Goal: Book appointment/travel/reservation

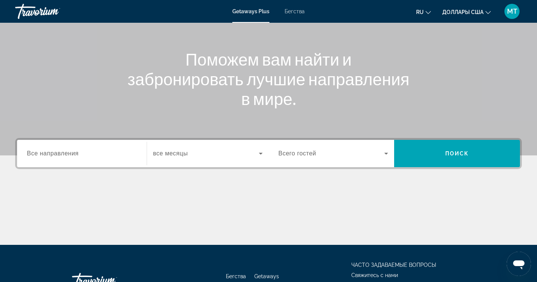
scroll to position [76, 0]
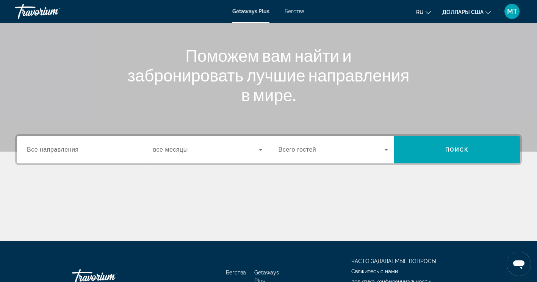
click at [68, 153] on input "Destination Все направления" at bounding box center [82, 149] width 110 height 9
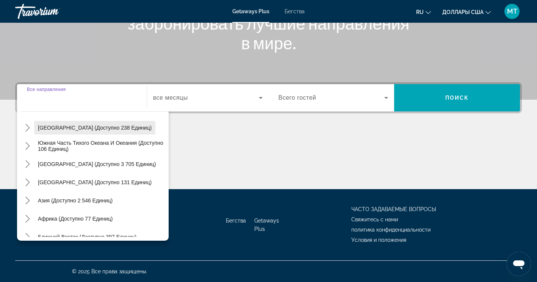
scroll to position [123, 0]
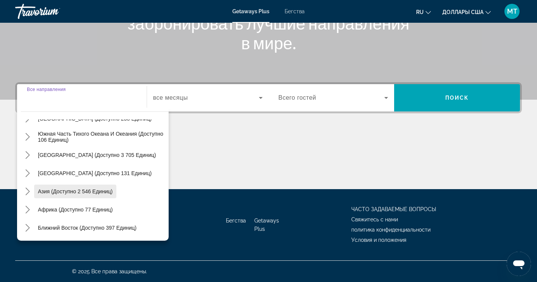
click at [90, 196] on span "Выберите направление: Азия (доступно 2 546 единиц)" at bounding box center [75, 191] width 82 height 18
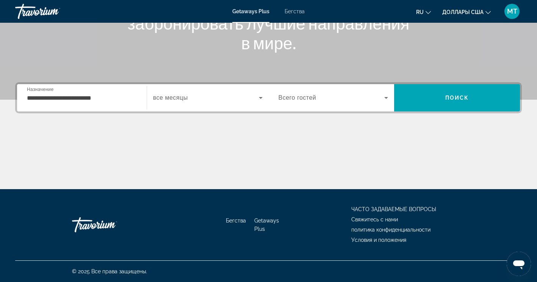
click at [56, 91] on div "**********" at bounding box center [82, 98] width 110 height 22
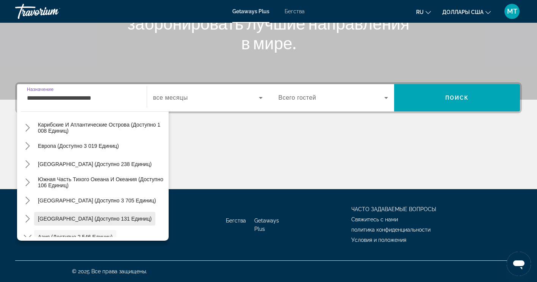
scroll to position [39, 0]
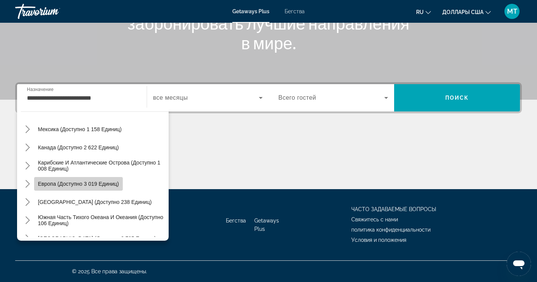
click at [83, 185] on span "Европа (доступно 3 019 единиц)" at bounding box center [78, 184] width 81 height 6
type input "**********"
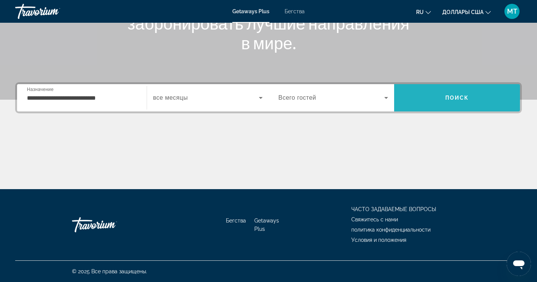
click at [458, 92] on span "Искать" at bounding box center [457, 98] width 126 height 18
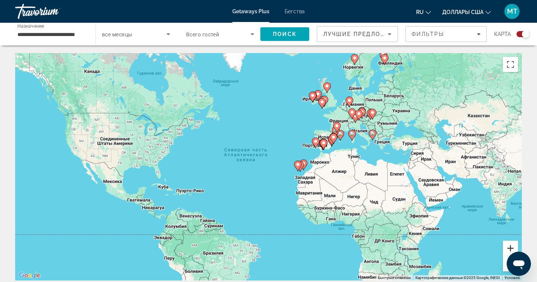
click at [511, 245] on button "Увеличить" at bounding box center [510, 248] width 15 height 15
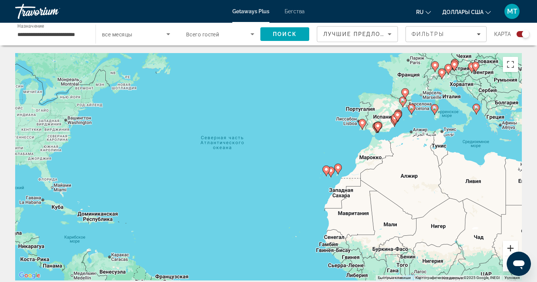
click at [511, 245] on button "Увеличить" at bounding box center [510, 248] width 15 height 15
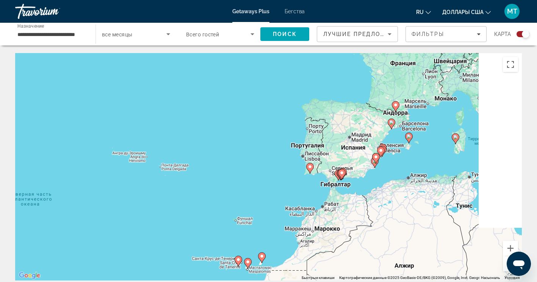
drag, startPoint x: 473, startPoint y: 163, endPoint x: 361, endPoint y: 205, distance: 120.4
click at [327, 244] on div "Чтобы активировать перетаскивание с помощью клавиатуры, нажмите Alt + Ввод. Пос…" at bounding box center [268, 166] width 506 height 227
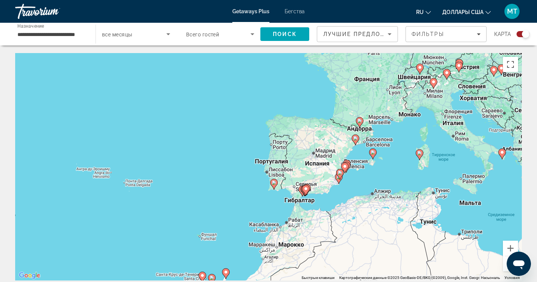
drag, startPoint x: 386, startPoint y: 179, endPoint x: 324, endPoint y: 201, distance: 65.8
click at [324, 201] on div "Чтобы активировать перетаскивание с помощью клавиатуры, нажмите Alt + Ввод. Пос…" at bounding box center [268, 166] width 506 height 227
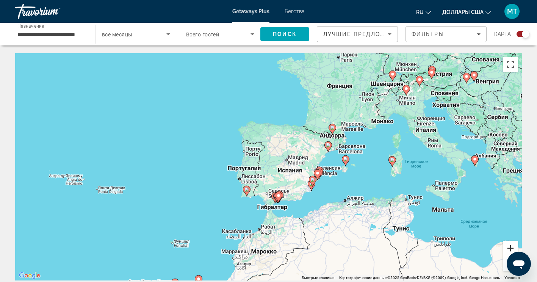
click at [508, 246] on button "Увеличить" at bounding box center [510, 248] width 15 height 15
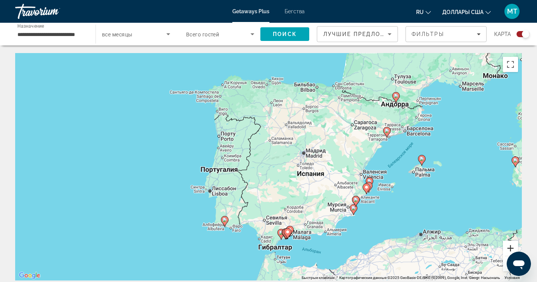
click at [508, 246] on button "Увеличить" at bounding box center [510, 248] width 15 height 15
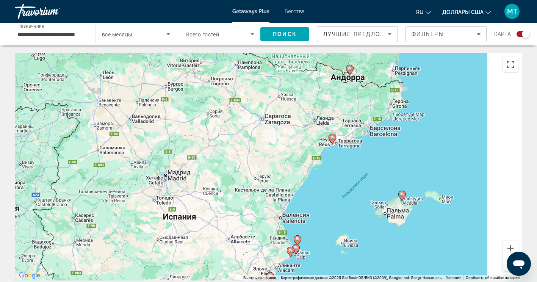
drag, startPoint x: 477, startPoint y: 195, endPoint x: 299, endPoint y: 231, distance: 181.3
click at [299, 231] on div "Чтобы активировать перетаскивание с помощью клавиатуры, нажмите Alt + Ввод. Пос…" at bounding box center [268, 166] width 506 height 227
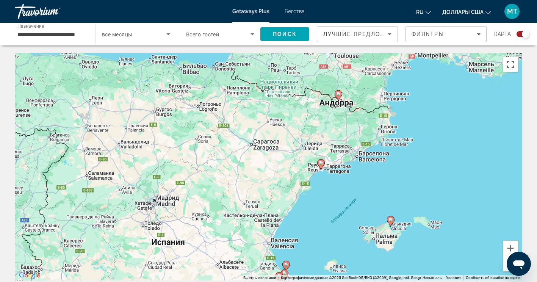
drag, startPoint x: 425, startPoint y: 138, endPoint x: 414, endPoint y: 178, distance: 41.7
click at [414, 178] on div "Чтобы активировать перетаскивание с помощью клавиатуры, нажмите Alt + Ввод. Пос…" at bounding box center [268, 166] width 506 height 227
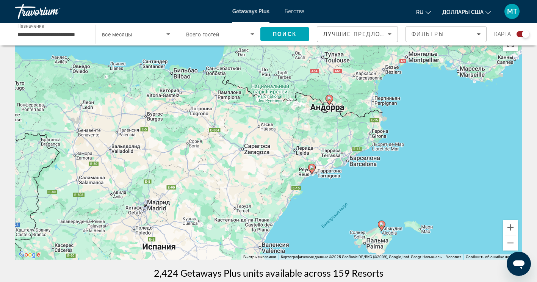
scroll to position [38, 0]
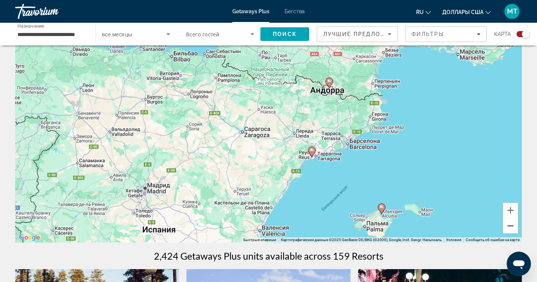
click at [514, 230] on button "Уменьшить" at bounding box center [510, 225] width 15 height 15
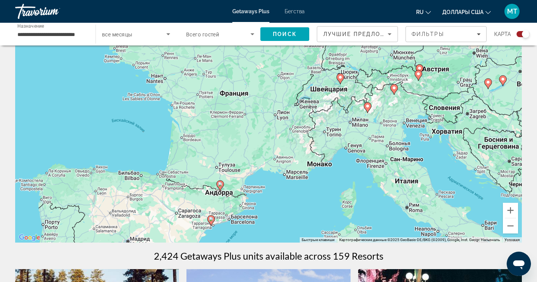
drag, startPoint x: 420, startPoint y: 151, endPoint x: 341, endPoint y: 232, distance: 113.0
click at [339, 234] on div "Чтобы активировать перетаскивание с помощью клавиатуры, нажмите Alt + Ввод. Пос…" at bounding box center [268, 128] width 506 height 227
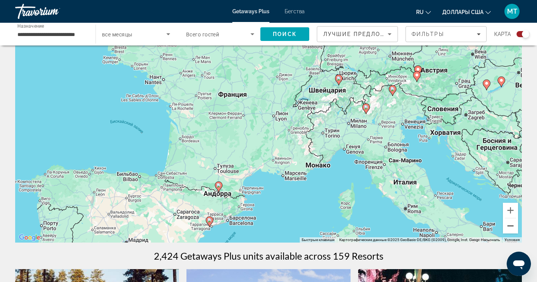
click at [515, 225] on button "Уменьшить" at bounding box center [510, 225] width 15 height 15
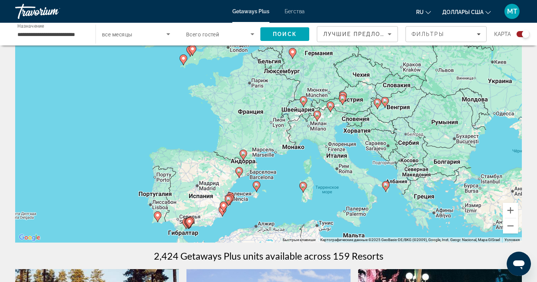
click at [123, 34] on span "все месяцы" at bounding box center [117, 34] width 30 height 6
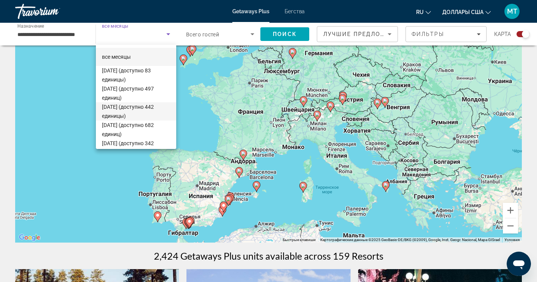
click at [138, 113] on span "декабря 2025 (доступно 442 единицы)" at bounding box center [136, 111] width 68 height 18
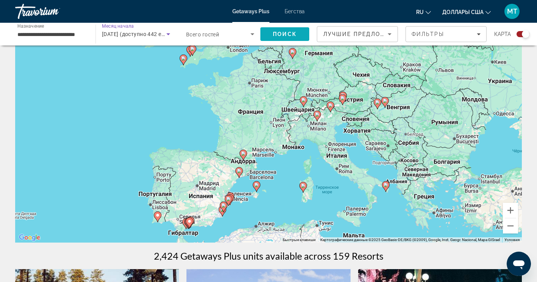
click at [292, 35] on span "Поиск" at bounding box center [285, 34] width 24 height 6
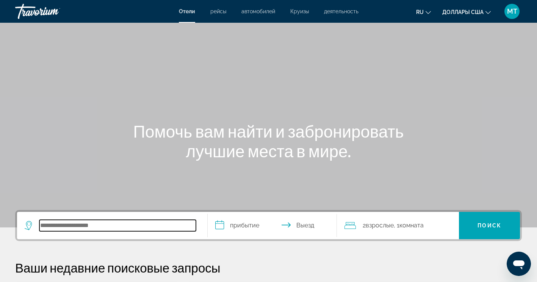
click at [117, 226] on input "Поиск направления от отеля" at bounding box center [117, 225] width 156 height 11
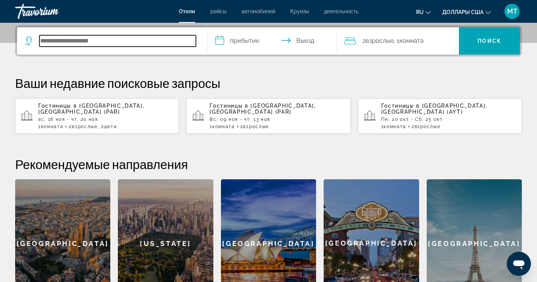
scroll to position [185, 0]
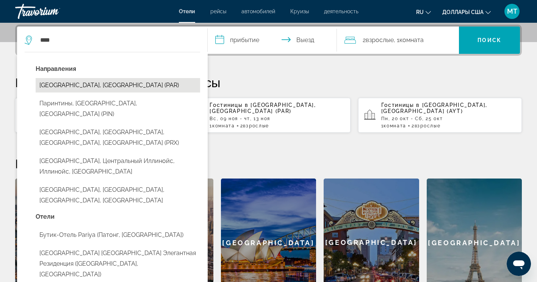
click at [92, 87] on button "[GEOGRAPHIC_DATA], [GEOGRAPHIC_DATA] (PAR)" at bounding box center [118, 85] width 164 height 14
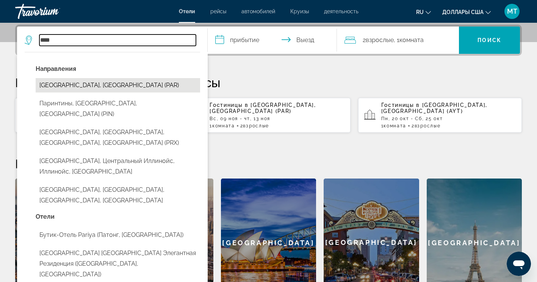
type input "**********"
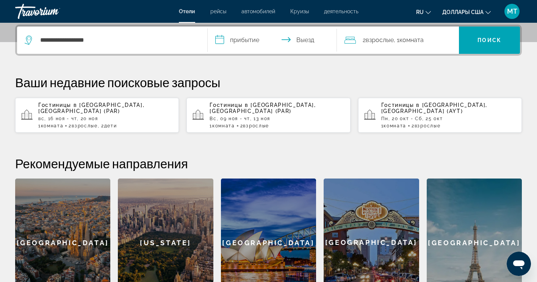
click at [236, 37] on input "**********" at bounding box center [274, 42] width 133 height 30
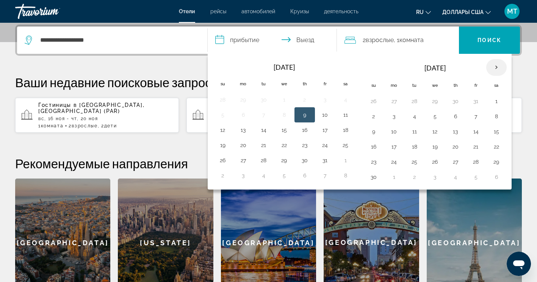
click at [494, 66] on th "Next month" at bounding box center [496, 67] width 20 height 17
click at [372, 135] on button "8" at bounding box center [373, 131] width 12 height 11
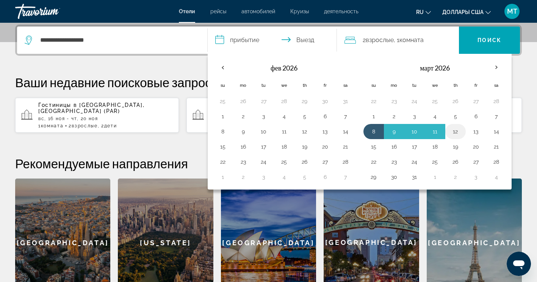
click at [458, 129] on button "12" at bounding box center [455, 131] width 12 height 11
type input "**********"
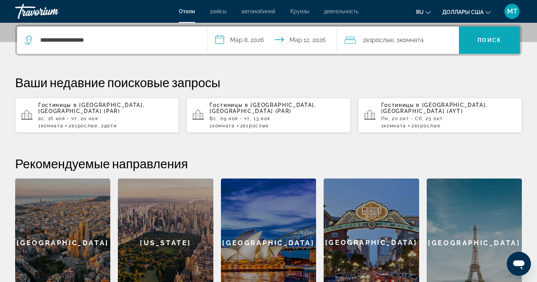
click at [492, 33] on span "Искать" at bounding box center [489, 40] width 61 height 18
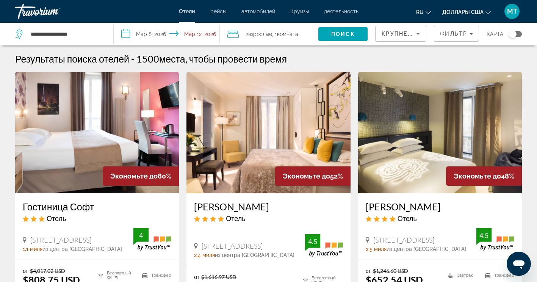
drag, startPoint x: 136, startPoint y: 61, endPoint x: 160, endPoint y: 60, distance: 24.6
click at [160, 60] on div "Результаты поиска отелей - 1500 места, чтобы провести время" at bounding box center [268, 58] width 506 height 11
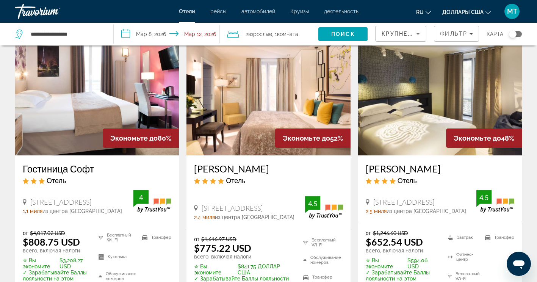
drag, startPoint x: 24, startPoint y: 183, endPoint x: 47, endPoint y: 181, distance: 23.2
click at [44, 181] on div "Отель" at bounding box center [97, 180] width 148 height 8
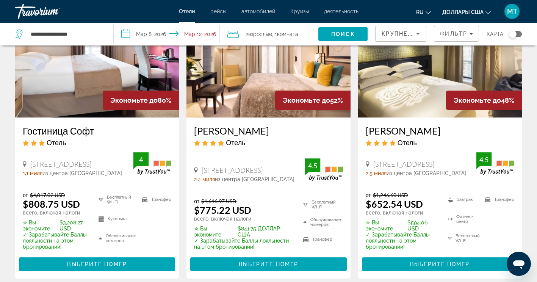
drag, startPoint x: 20, startPoint y: 172, endPoint x: 44, endPoint y: 173, distance: 23.9
click at [44, 173] on div "Гостиница Софт Отель [STREET_ADDRESS], [GEOGRAPHIC_DATA],1 миля из центра [GEOG…" at bounding box center [97, 150] width 164 height 66
drag, startPoint x: 18, startPoint y: 208, endPoint x: 77, endPoint y: 205, distance: 58.8
click at [77, 205] on div "от $4,017.02 USD $808.75 USD всего, включая налоги ✮ Вы экономите $3,208.27 USD…" at bounding box center [97, 231] width 164 height 94
click at [338, 11] on span "деятельность" at bounding box center [341, 11] width 34 height 6
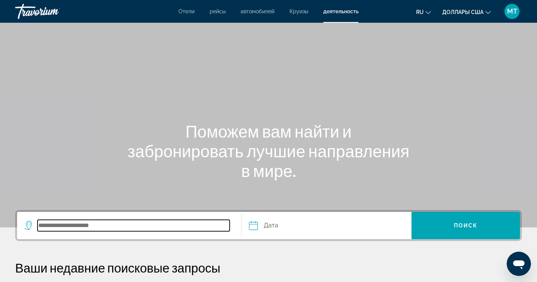
click at [142, 224] on input "Поиск места назначения" at bounding box center [134, 225] width 192 height 11
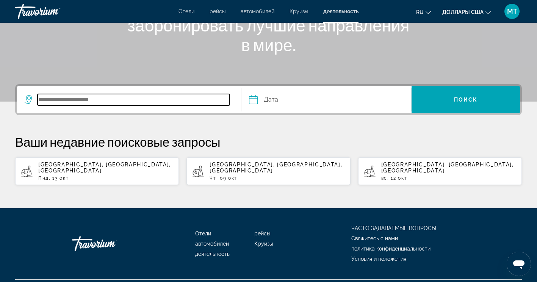
scroll to position [139, 0]
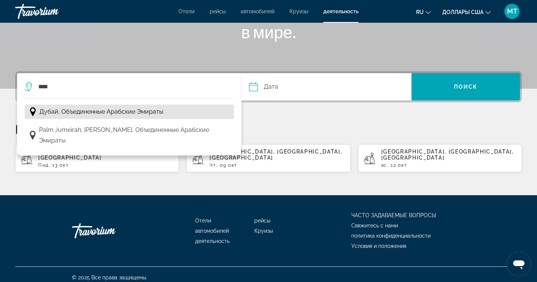
click at [95, 115] on span "Дубай, Объединенные Арабские Эмираты" at bounding box center [101, 111] width 124 height 11
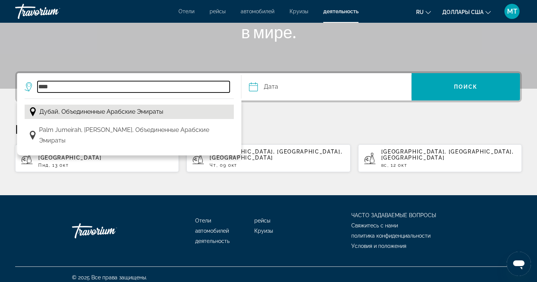
type input "**********"
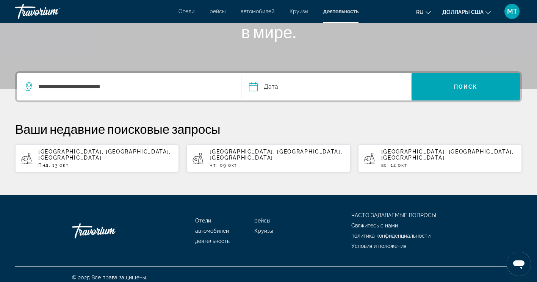
click at [269, 91] on input "Дата" at bounding box center [289, 88] width 84 height 30
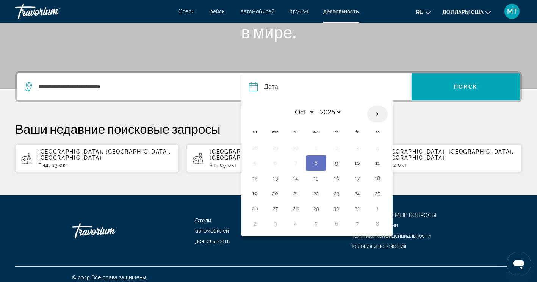
click at [377, 116] on th "Next month" at bounding box center [377, 114] width 20 height 17
click at [378, 115] on th "Next month" at bounding box center [377, 114] width 20 height 17
select select "**"
click at [333, 177] on button "18" at bounding box center [336, 178] width 12 height 11
type input "**********"
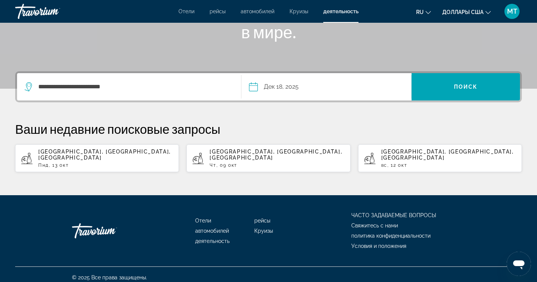
click at [449, 71] on div "**********" at bounding box center [268, 86] width 506 height 31
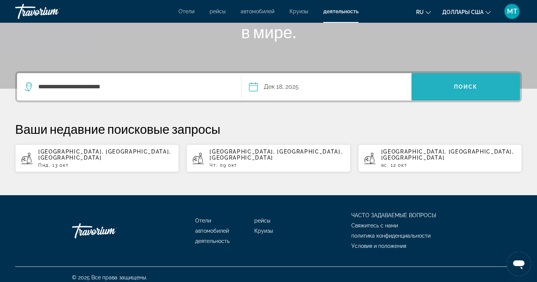
click at [460, 86] on span "Поиск" at bounding box center [466, 87] width 24 height 6
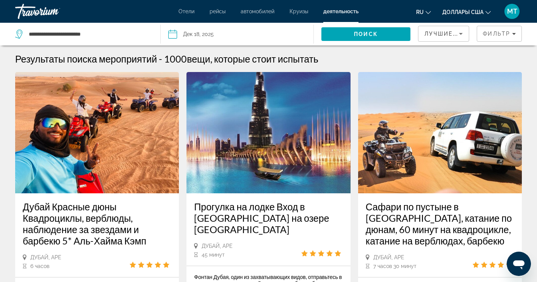
drag, startPoint x: 159, startPoint y: 60, endPoint x: 184, endPoint y: 59, distance: 25.8
click at [184, 59] on div "Результаты поиска мероприятий - 1000 вещи, которые стоит испытать" at bounding box center [268, 58] width 506 height 11
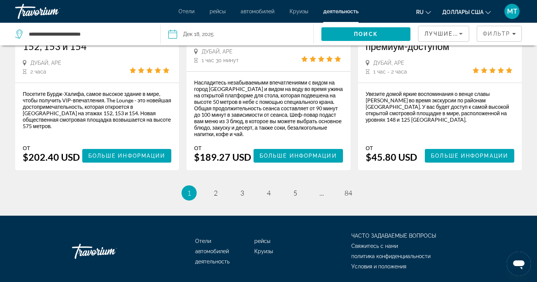
scroll to position [1326, 0]
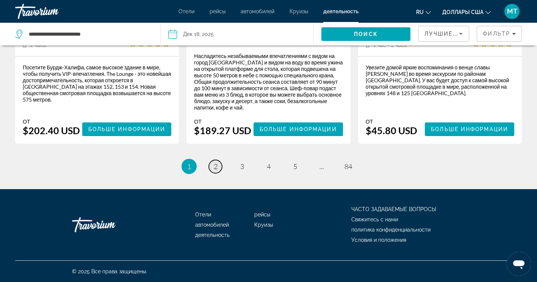
click at [212, 173] on link "страница 2" at bounding box center [215, 166] width 13 height 13
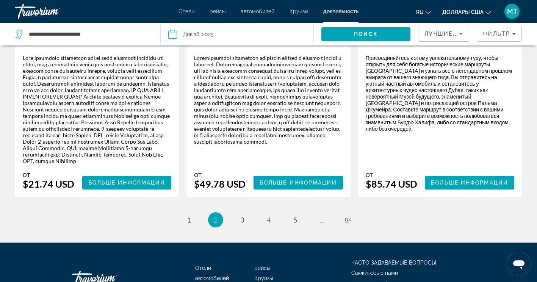
scroll to position [1424, 0]
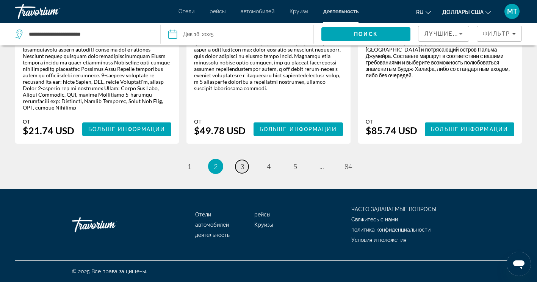
click at [239, 164] on link "страница 3" at bounding box center [241, 166] width 13 height 13
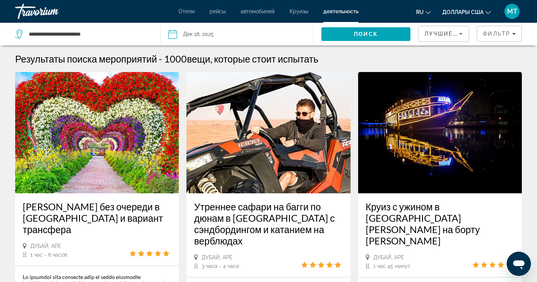
click at [189, 11] on span "Отели" at bounding box center [186, 11] width 16 height 6
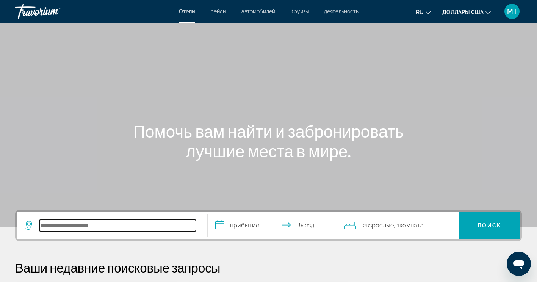
click at [130, 222] on input "Поиск направления от отеля" at bounding box center [117, 225] width 156 height 11
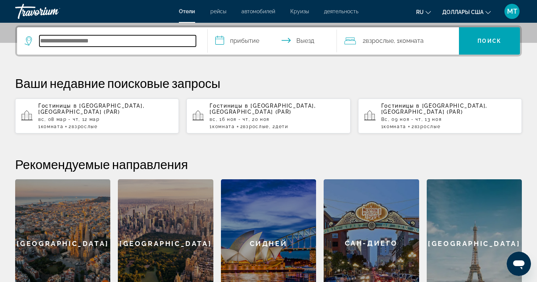
scroll to position [185, 0]
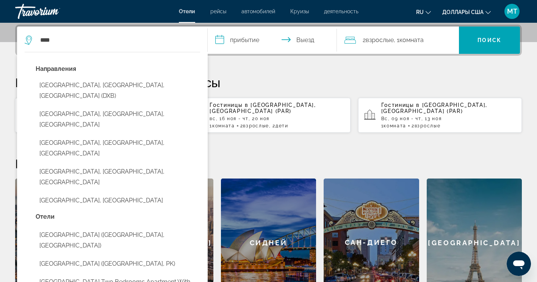
click at [67, 95] on div "Направления [GEOGRAPHIC_DATA], [GEOGRAPHIC_DATA], [GEOGRAPHIC_DATA] (DXB) [GEOG…" at bounding box center [118, 138] width 164 height 148
click at [68, 88] on button "[GEOGRAPHIC_DATA], [GEOGRAPHIC_DATA], [GEOGRAPHIC_DATA] (DXB)" at bounding box center [118, 90] width 164 height 25
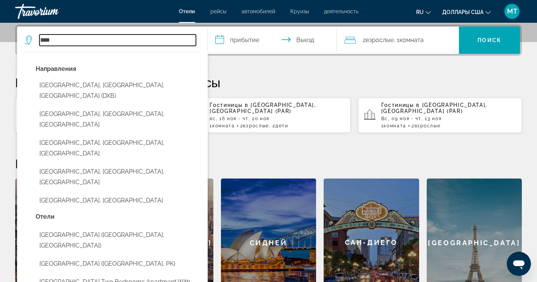
type input "**********"
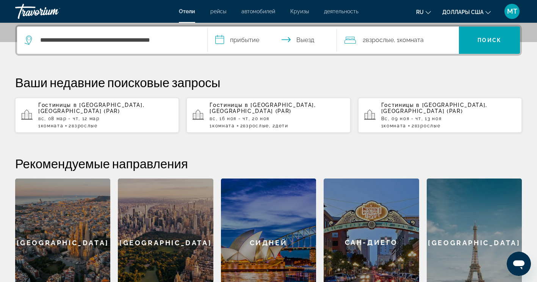
click at [252, 40] on input "**********" at bounding box center [274, 42] width 133 height 30
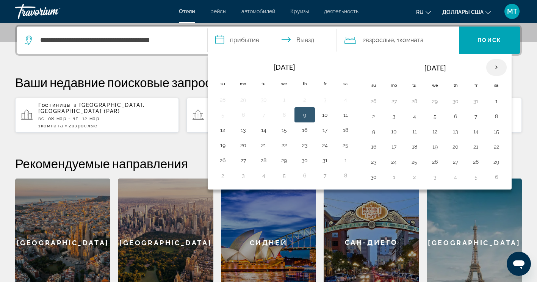
click at [490, 62] on th "Next month" at bounding box center [496, 67] width 20 height 17
click at [369, 132] on button "14" at bounding box center [373, 131] width 12 height 11
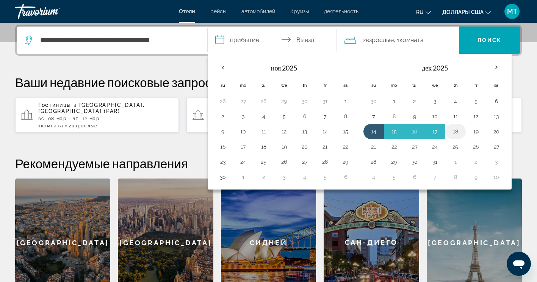
click at [454, 128] on button "18" at bounding box center [455, 131] width 12 height 11
type input "**********"
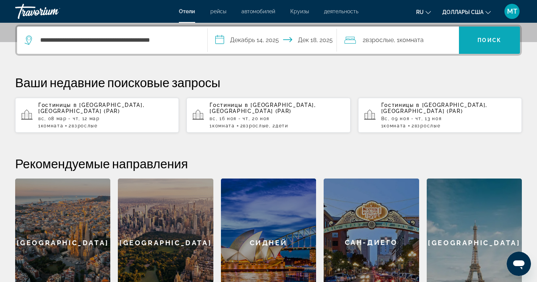
click at [466, 38] on span "Искать" at bounding box center [489, 40] width 61 height 18
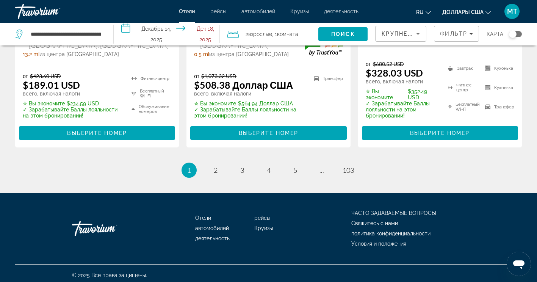
scroll to position [1157, 0]
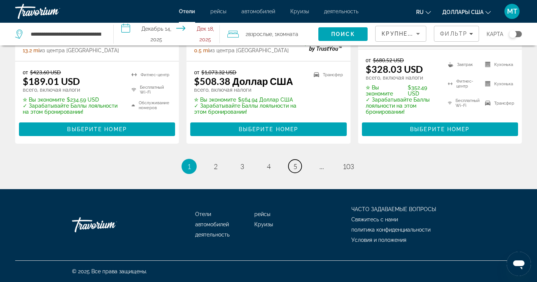
drag, startPoint x: 294, startPoint y: 168, endPoint x: 408, endPoint y: 166, distance: 114.0
click at [293, 168] on span "5" at bounding box center [295, 166] width 4 height 8
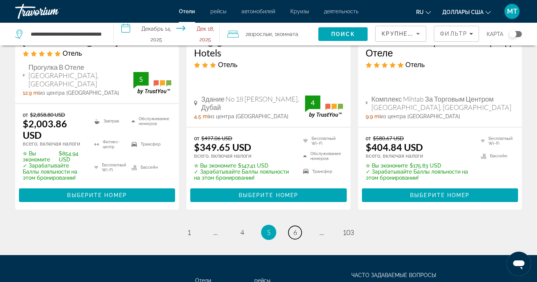
scroll to position [1150, 0]
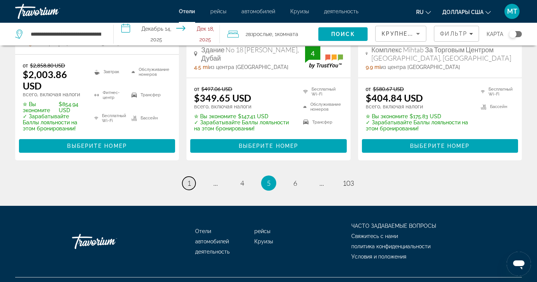
click at [186, 177] on link "страница 1" at bounding box center [188, 183] width 13 height 13
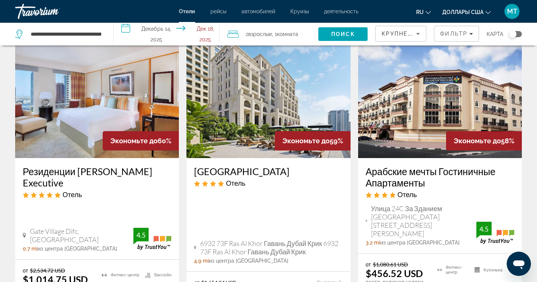
scroll to position [341, 0]
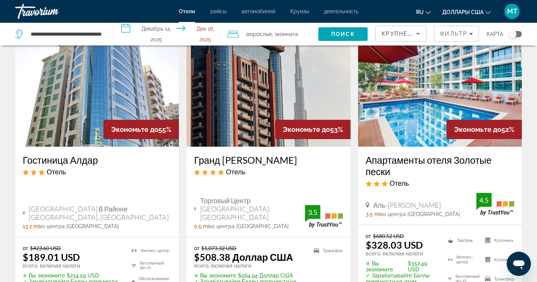
scroll to position [985, 0]
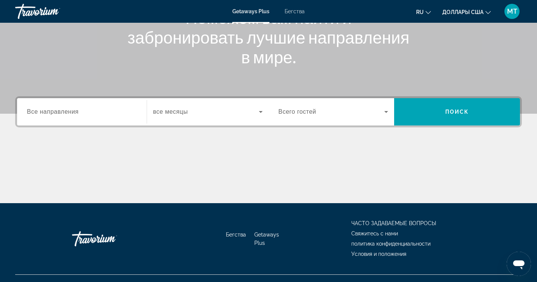
click at [91, 109] on input "Destination Все направления" at bounding box center [82, 112] width 110 height 9
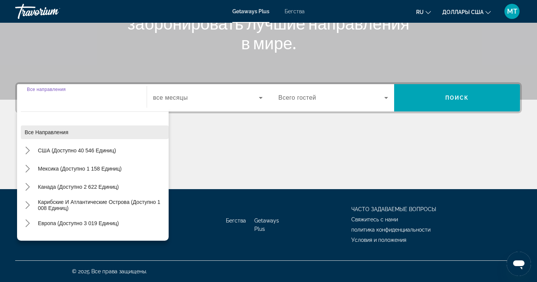
scroll to position [38, 0]
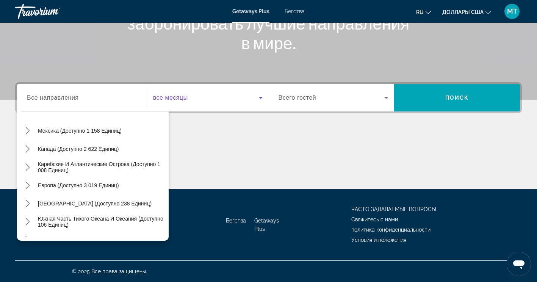
click at [208, 94] on span "Виджет поиска" at bounding box center [206, 97] width 106 height 9
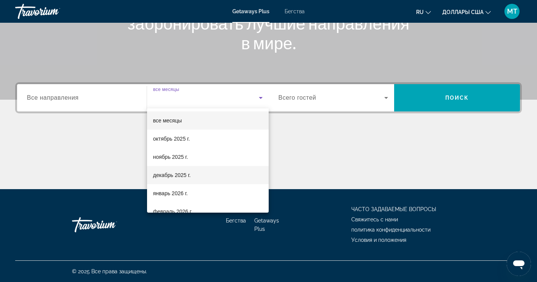
click at [187, 176] on font "декабрь 2025 г." at bounding box center [172, 175] width 38 height 6
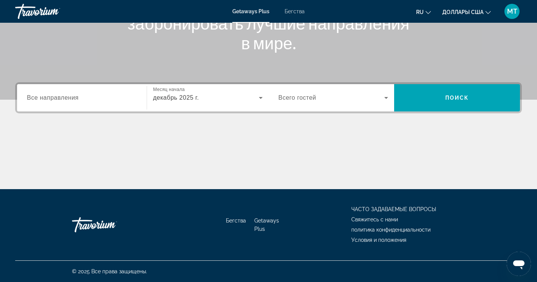
click at [306, 96] on span "Всего гостей" at bounding box center [297, 97] width 38 height 6
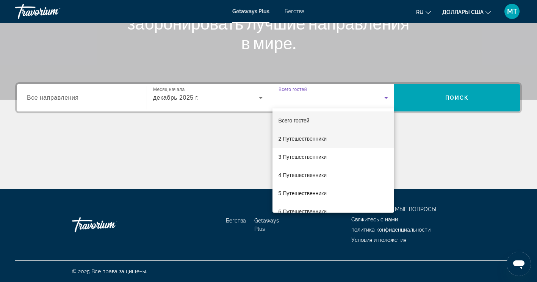
click at [311, 142] on span "2 Путешественники" at bounding box center [302, 138] width 48 height 9
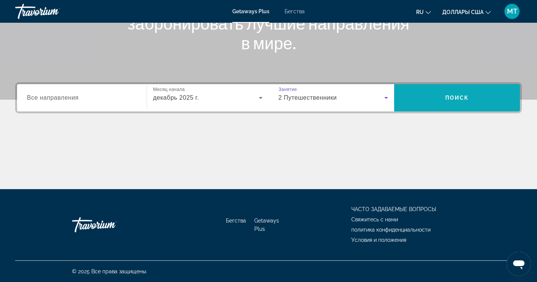
click at [434, 97] on span "Искать" at bounding box center [457, 98] width 126 height 18
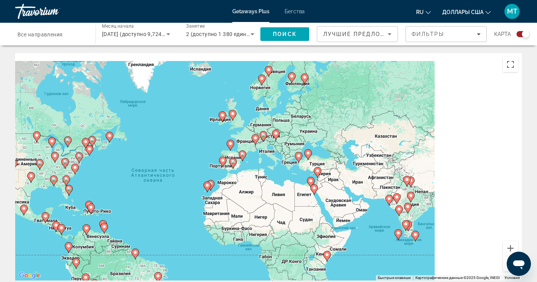
drag, startPoint x: 392, startPoint y: 156, endPoint x: 293, endPoint y: 179, distance: 101.8
click at [293, 179] on div "Чтобы активировать перетаскивание с помощью клавиатуры, нажмите Alt + Ввод. Пос…" at bounding box center [268, 166] width 506 height 227
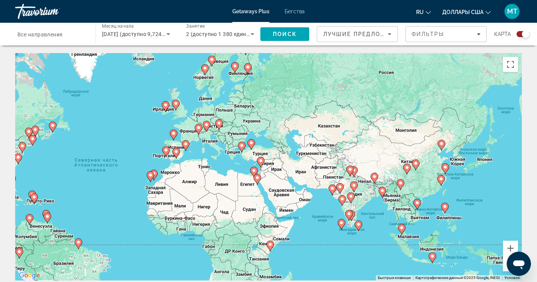
drag, startPoint x: 371, startPoint y: 197, endPoint x: 323, endPoint y: 181, distance: 50.7
click at [319, 181] on div "Чтобы активировать перетаскивание с помощью клавиатуры, нажмите Alt + Ввод. Пос…" at bounding box center [268, 166] width 506 height 227
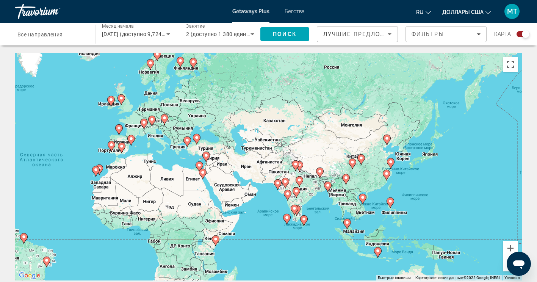
drag, startPoint x: 434, startPoint y: 176, endPoint x: 380, endPoint y: 171, distance: 55.1
click at [380, 171] on div "Чтобы активировать перетаскивание с помощью клавиатуры, нажмите Alt + Ввод. Пос…" at bounding box center [268, 166] width 506 height 227
click at [508, 247] on button "Увеличить" at bounding box center [510, 248] width 15 height 15
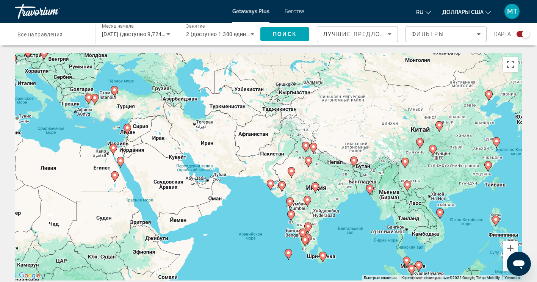
drag, startPoint x: 454, startPoint y: 221, endPoint x: 446, endPoint y: 199, distance: 22.9
click at [446, 199] on div "Чтобы активировать перетаскивание с помощью клавиатуры, нажмите Alt + Ввод. Пос…" at bounding box center [268, 166] width 506 height 227
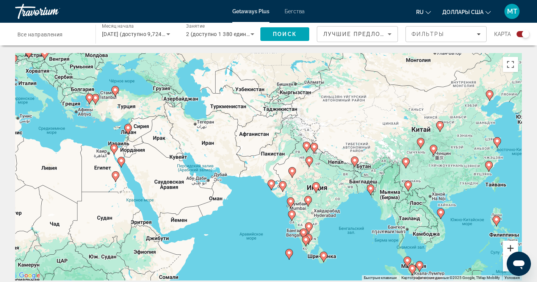
click at [509, 247] on button "Увеличить" at bounding box center [510, 248] width 15 height 15
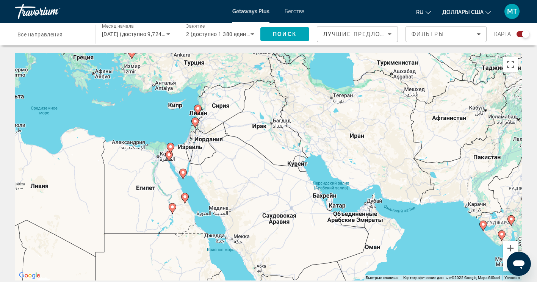
drag, startPoint x: 204, startPoint y: 194, endPoint x: 413, endPoint y: 210, distance: 210.1
click at [413, 210] on div "Чтобы активировать перетаскивание с помощью клавиатуры, нажмите Alt + Ввод. Пос…" at bounding box center [268, 166] width 506 height 227
click at [511, 244] on button "Увеличить" at bounding box center [510, 248] width 15 height 15
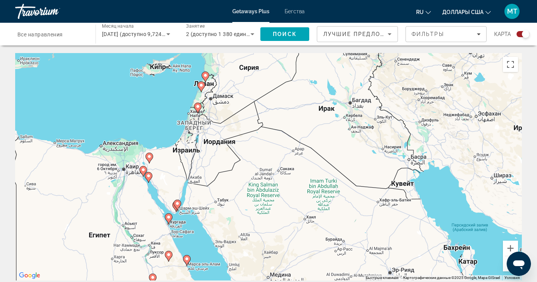
drag, startPoint x: 158, startPoint y: 169, endPoint x: 233, endPoint y: 205, distance: 83.5
click at [233, 205] on div "Чтобы активировать перетаскивание с помощью клавиатуры, нажмите Alt + Ввод. Пос…" at bounding box center [268, 166] width 506 height 227
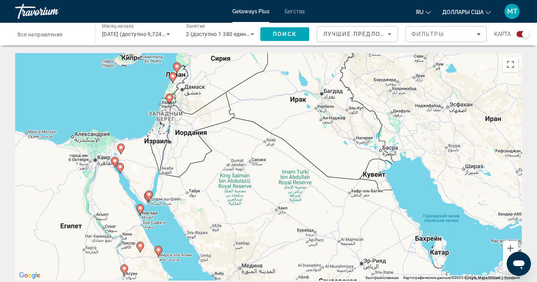
drag, startPoint x: 484, startPoint y: 218, endPoint x: 456, endPoint y: 193, distance: 37.3
click at [456, 193] on div "Чтобы активировать перетаскивание с помощью клавиатуры, нажмите Alt + Ввод. Пос…" at bounding box center [268, 166] width 506 height 227
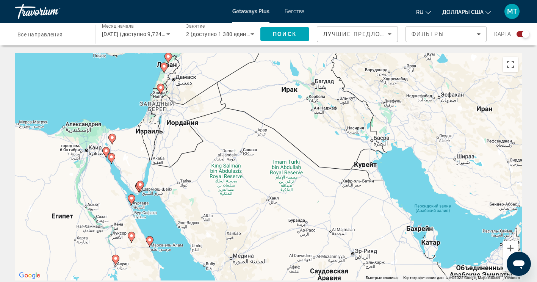
click at [504, 260] on button "Уменьшить" at bounding box center [510, 263] width 15 height 15
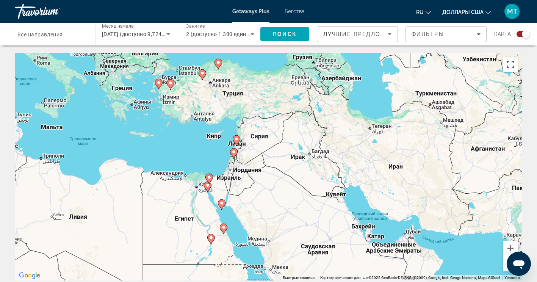
drag, startPoint x: 283, startPoint y: 141, endPoint x: 301, endPoint y: 170, distance: 34.0
click at [301, 170] on div "Чтобы активировать перетаскивание с помощью клавиатуры, нажмите Alt + Ввод. Пос…" at bounding box center [268, 166] width 506 height 227
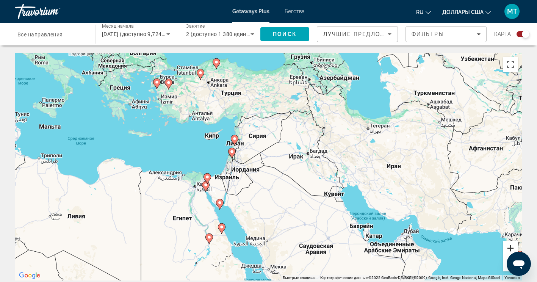
click at [512, 247] on button "Увеличить" at bounding box center [510, 248] width 15 height 15
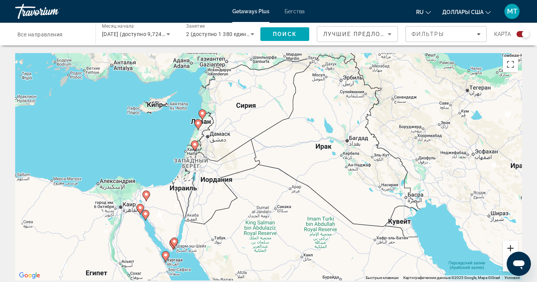
click at [509, 246] on button "Увеличить" at bounding box center [510, 248] width 15 height 15
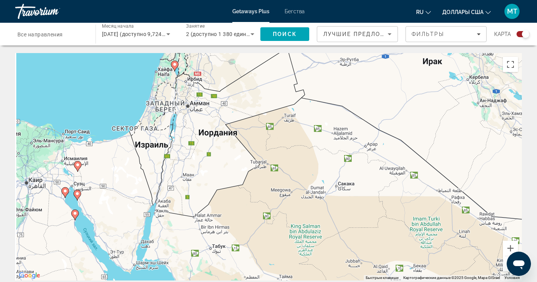
drag, startPoint x: 220, startPoint y: 186, endPoint x: 306, endPoint y: 97, distance: 123.8
click at [306, 97] on div "Чтобы активировать перетаскивание с помощью клавиатуры, нажмите Alt + Ввод. Пос…" at bounding box center [268, 166] width 506 height 227
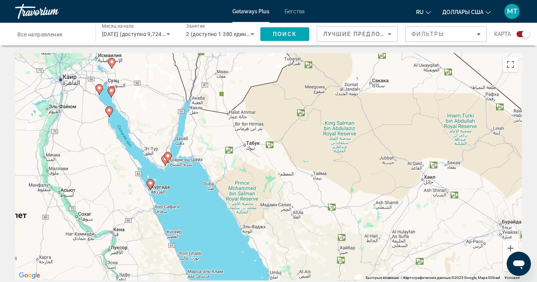
drag, startPoint x: 164, startPoint y: 176, endPoint x: 159, endPoint y: 96, distance: 80.1
click at [159, 96] on div "Чтобы активировать перетаскивание с помощью клавиатуры, нажмите Alt + Ввод. Пос…" at bounding box center [268, 166] width 506 height 227
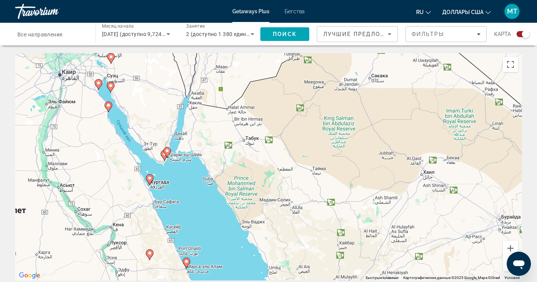
click at [166, 151] on image "Основное содержание" at bounding box center [167, 150] width 5 height 5
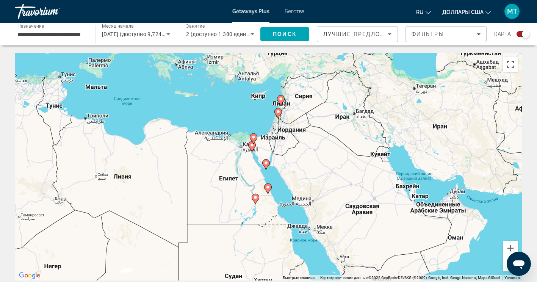
click at [266, 166] on icon "Основное содержание" at bounding box center [265, 164] width 7 height 10
type input "**********"
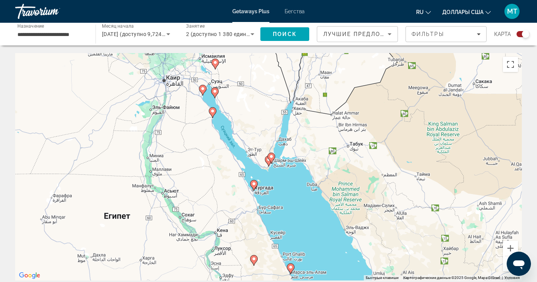
click at [270, 158] on image "Основное содержание" at bounding box center [271, 156] width 5 height 5
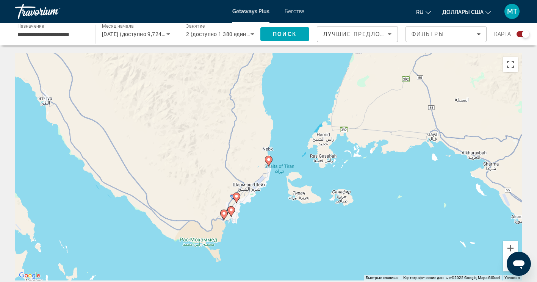
click at [269, 161] on image "Основное содержание" at bounding box center [268, 159] width 5 height 5
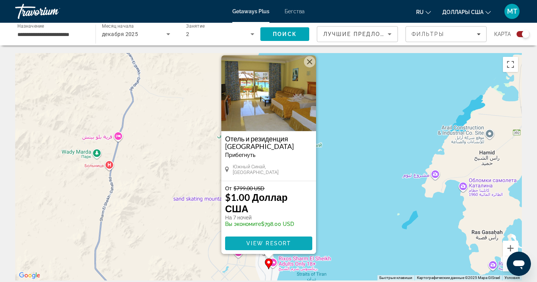
click at [270, 246] on span "View Resort" at bounding box center [268, 243] width 45 height 6
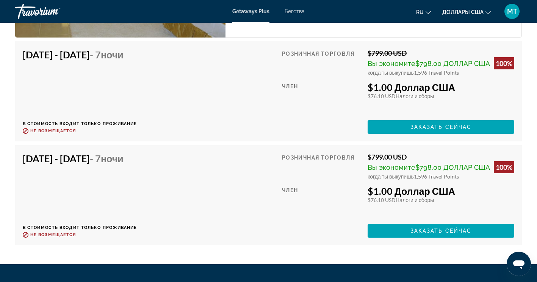
scroll to position [1320, 0]
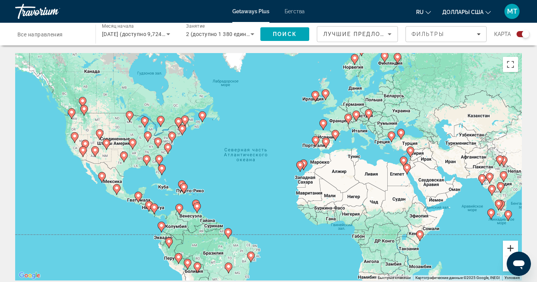
click at [508, 248] on button "Увеличить" at bounding box center [510, 248] width 15 height 15
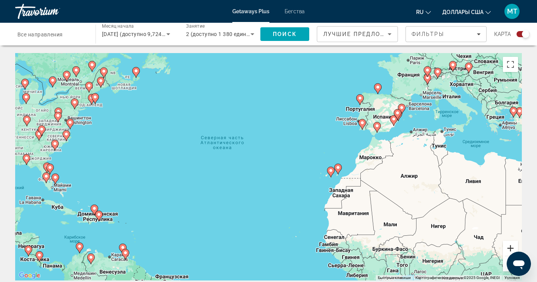
click at [511, 248] on button "Увеличить" at bounding box center [510, 248] width 15 height 15
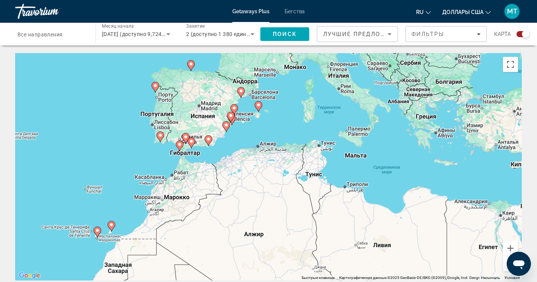
drag, startPoint x: 489, startPoint y: 197, endPoint x: 147, endPoint y: 238, distance: 344.5
click at [145, 239] on div "Чтобы активировать перетаскивание с помощью клавиатуры, нажмите Alt + Ввод. Пос…" at bounding box center [268, 166] width 506 height 227
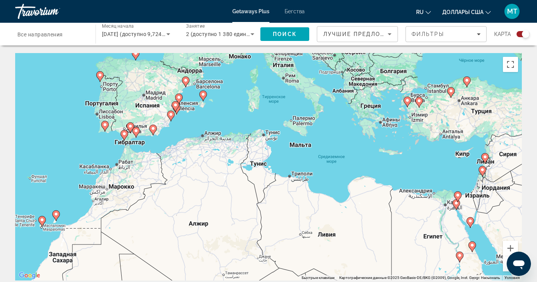
drag, startPoint x: 412, startPoint y: 223, endPoint x: 250, endPoint y: 233, distance: 162.0
click at [250, 233] on div "Чтобы активировать перетаскивание с помощью клавиатуры, нажмите Alt + Ввод. Пос…" at bounding box center [268, 166] width 506 height 227
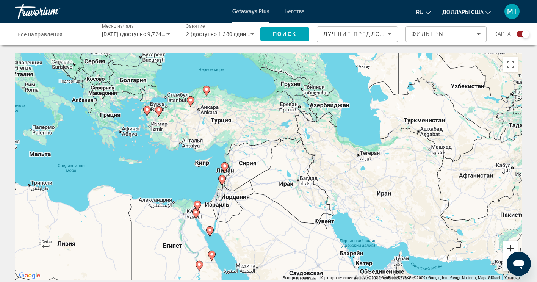
click at [508, 247] on button "Увеличить" at bounding box center [510, 248] width 15 height 15
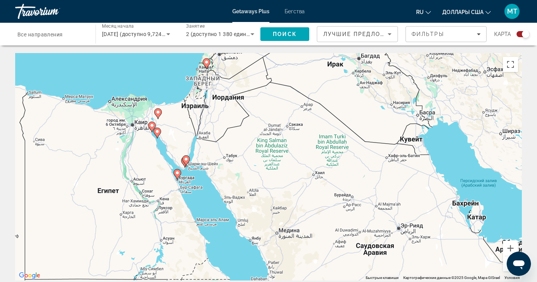
drag, startPoint x: 284, startPoint y: 201, endPoint x: 316, endPoint y: 67, distance: 138.0
click at [316, 67] on div "Чтобы активировать перетаскивание с помощью клавиатуры, нажмите Alt + Ввод. Пос…" at bounding box center [268, 166] width 506 height 227
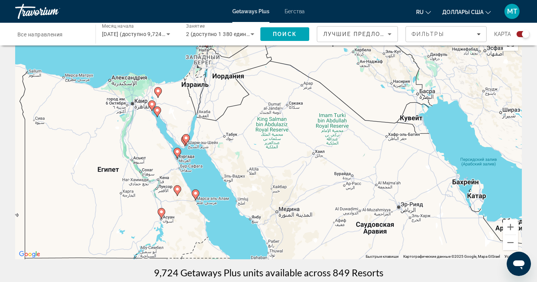
scroll to position [38, 0]
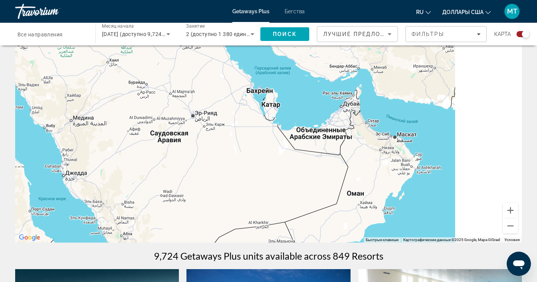
drag, startPoint x: 432, startPoint y: 211, endPoint x: 174, endPoint y: 153, distance: 264.4
click at [175, 153] on div "Чтобы активировать перетаскивание с помощью клавиатуры, нажмите Alt + Ввод. Пос…" at bounding box center [268, 128] width 506 height 227
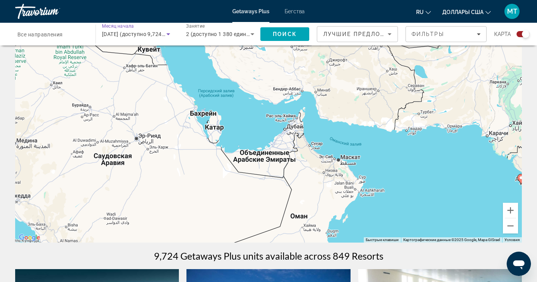
click at [125, 33] on span "декабря 2025 (доступно 9,724 единиц)" at bounding box center [143, 34] width 82 height 6
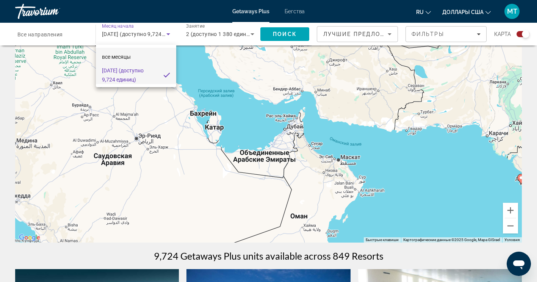
click at [136, 58] on mat-option "все месяцы" at bounding box center [136, 57] width 80 height 18
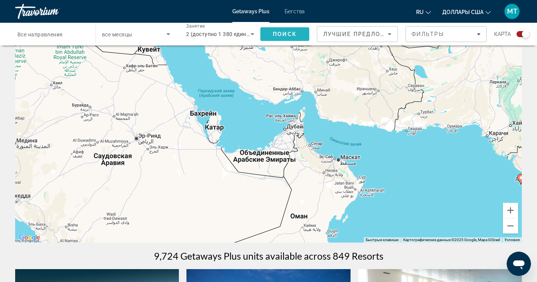
click at [295, 39] on span "Искать" at bounding box center [284, 34] width 49 height 18
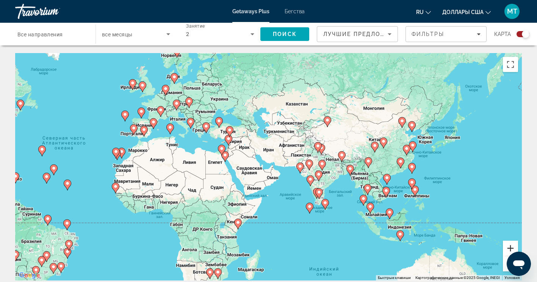
click at [509, 250] on button "Увеличить" at bounding box center [510, 248] width 15 height 15
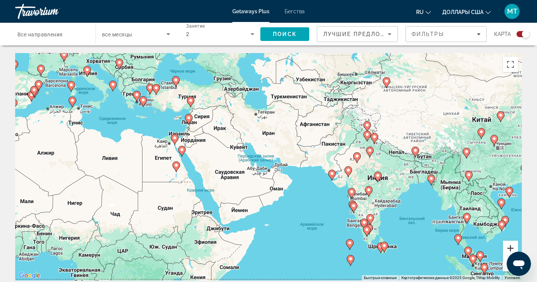
click at [512, 249] on button "Увеличить" at bounding box center [510, 248] width 15 height 15
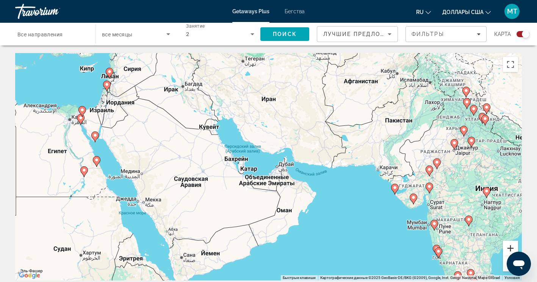
click at [512, 249] on button "Увеличить" at bounding box center [510, 248] width 15 height 15
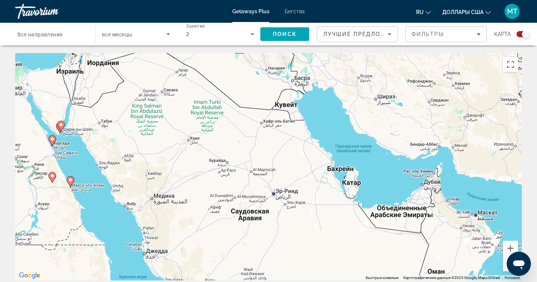
drag, startPoint x: 188, startPoint y: 172, endPoint x: 369, endPoint y: 195, distance: 181.7
click at [369, 195] on div "Чтобы активировать перетаскивание с помощью клавиатуры, нажмите Alt + Ввод. Пос…" at bounding box center [268, 166] width 506 height 227
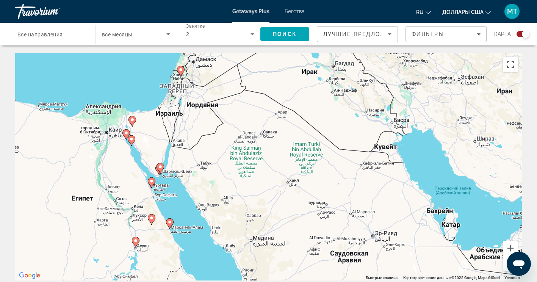
drag, startPoint x: 145, startPoint y: 176, endPoint x: 210, endPoint y: 220, distance: 77.7
click at [209, 219] on div "Чтобы активировать перетаскивание с помощью клавиатуры, нажмите Alt + Ввод. Пос…" at bounding box center [268, 166] width 506 height 227
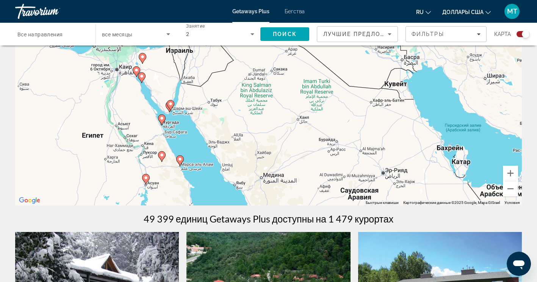
scroll to position [76, 0]
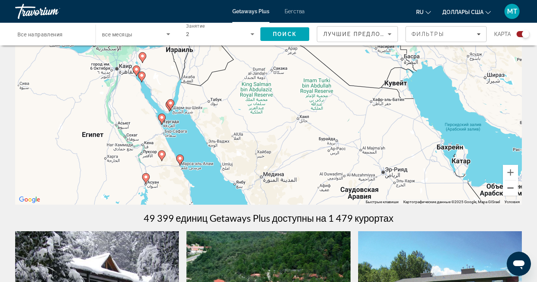
click at [509, 190] on button "Уменьшить" at bounding box center [510, 187] width 15 height 15
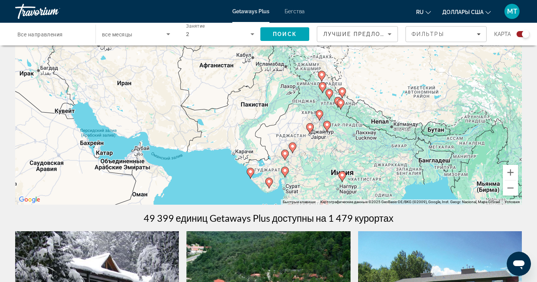
drag, startPoint x: 436, startPoint y: 141, endPoint x: 174, endPoint y: 162, distance: 262.9
click at [175, 162] on div "Чтобы активировать перетаскивание с помощью клавиатуры, нажмите Alt + Ввод. Пос…" at bounding box center [268, 90] width 506 height 227
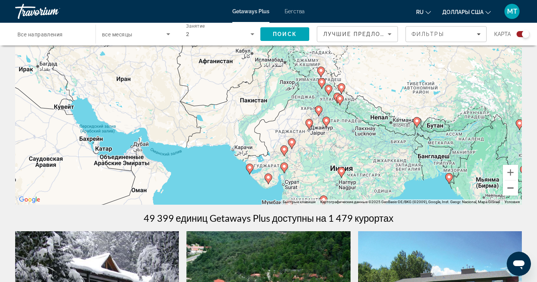
click at [514, 188] on button "Уменьшить" at bounding box center [510, 187] width 15 height 15
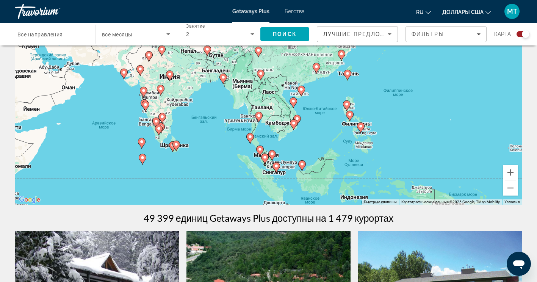
drag, startPoint x: 449, startPoint y: 158, endPoint x: 325, endPoint y: 117, distance: 131.1
click at [325, 116] on div "Чтобы активировать перетаскивание с помощью клавиатуры, нажмите Alt + Ввод. Пос…" at bounding box center [268, 90] width 506 height 227
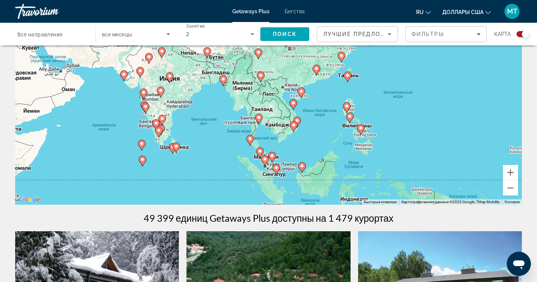
click at [259, 119] on image "Основное содержание" at bounding box center [258, 117] width 5 height 5
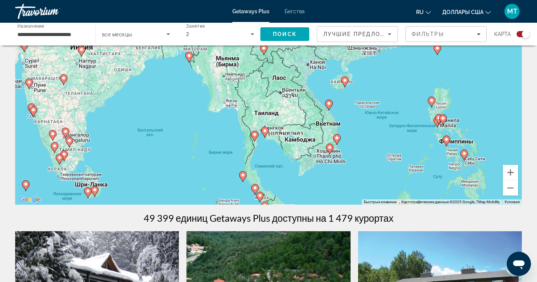
drag, startPoint x: 272, startPoint y: 125, endPoint x: 269, endPoint y: 164, distance: 38.8
click at [269, 164] on div "Чтобы активировать перетаскивание с помощью клавиатуры, нажмите Alt + Ввод. Пос…" at bounding box center [268, 90] width 506 height 227
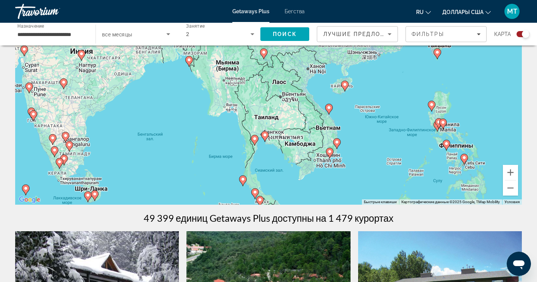
click at [256, 141] on icon "Основное содержание" at bounding box center [254, 140] width 7 height 10
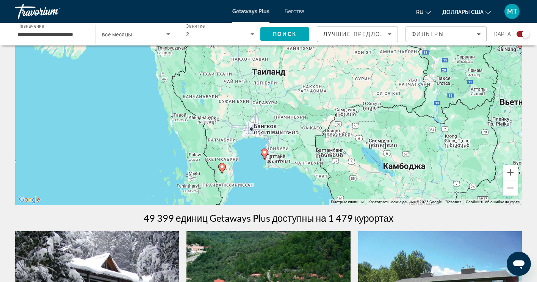
drag, startPoint x: 307, startPoint y: 102, endPoint x: 256, endPoint y: 190, distance: 102.1
click at [256, 190] on div "Чтобы активировать перетаскивание с помощью клавиатуры, нажмите Alt + Ввод. Пос…" at bounding box center [268, 90] width 506 height 227
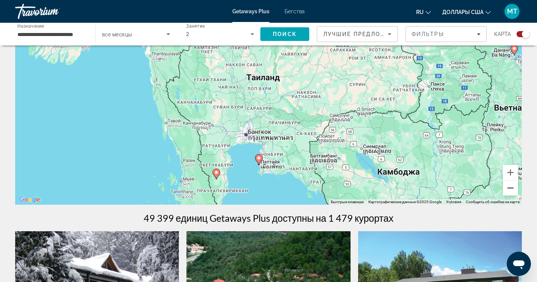
click at [511, 189] on button "Уменьшить" at bounding box center [510, 187] width 15 height 15
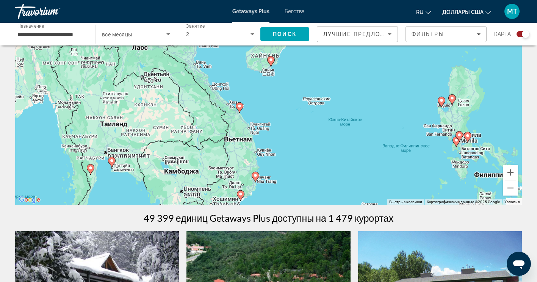
drag, startPoint x: 377, startPoint y: 115, endPoint x: 245, endPoint y: 155, distance: 137.7
click at [225, 156] on div "Чтобы активировать перетаскивание с помощью клавиатуры, нажмите Alt + Ввод. Пос…" at bounding box center [268, 90] width 506 height 227
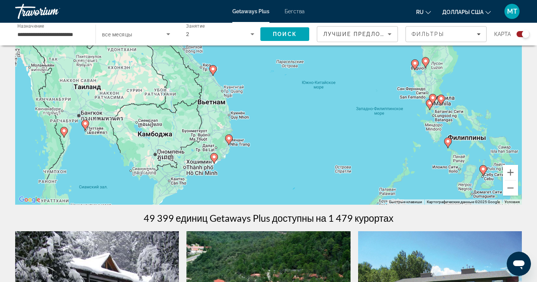
drag, startPoint x: 316, startPoint y: 156, endPoint x: 301, endPoint y: 134, distance: 26.9
click at [302, 134] on div "Чтобы активировать перетаскивание с помощью клавиатуры, нажмите Alt + Ввод. Пос…" at bounding box center [268, 90] width 506 height 227
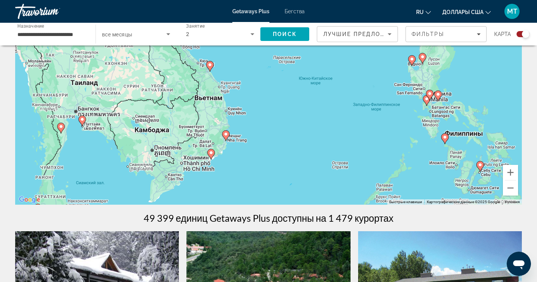
click at [227, 136] on image "Основное содержание" at bounding box center [225, 134] width 5 height 5
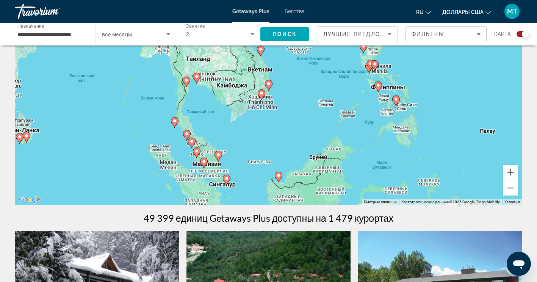
click at [270, 83] on image "Основное содержание" at bounding box center [268, 83] width 5 height 5
type input "**********"
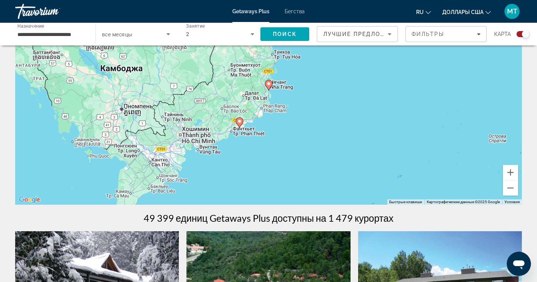
click at [268, 83] on image "Основное содержание" at bounding box center [268, 83] width 5 height 5
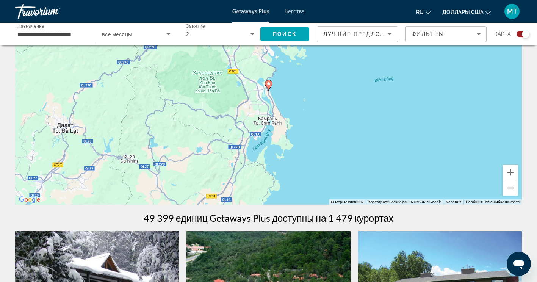
click at [269, 85] on image "Основное содержание" at bounding box center [268, 83] width 5 height 5
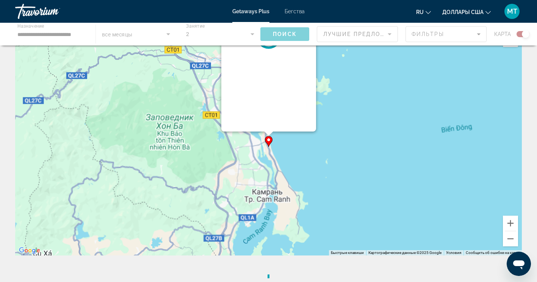
scroll to position [0, 0]
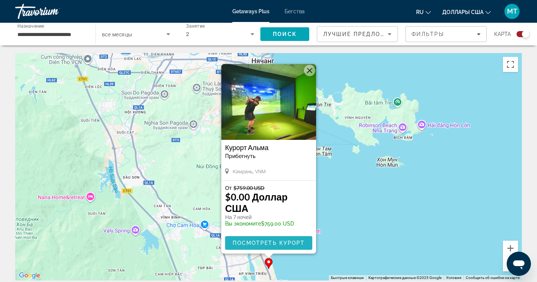
click at [291, 243] on span "Посмотреть курорт" at bounding box center [268, 243] width 72 height 6
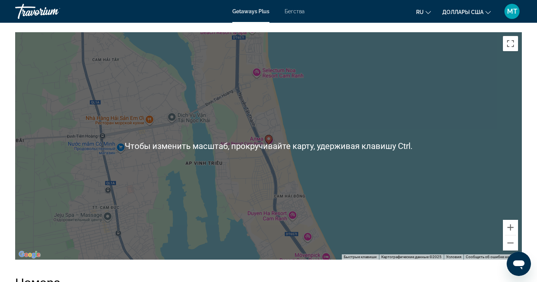
scroll to position [1174, 0]
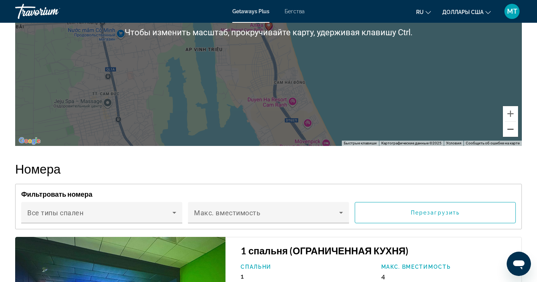
click at [514, 137] on button "Уменьшить" at bounding box center [510, 129] width 15 height 15
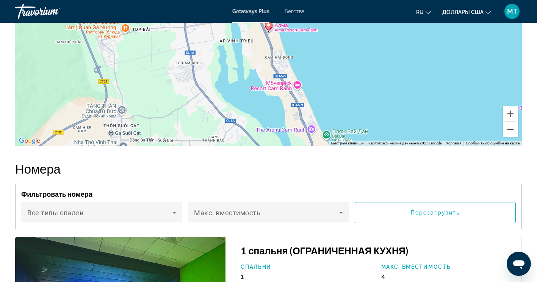
click at [512, 137] on button "Уменьшить" at bounding box center [510, 129] width 15 height 15
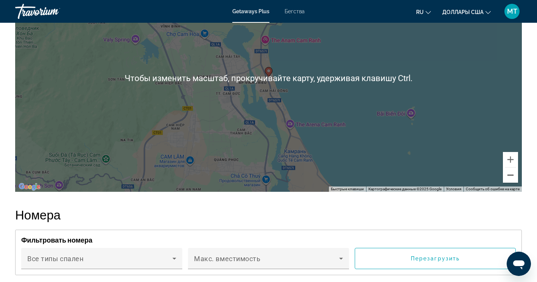
scroll to position [1099, 0]
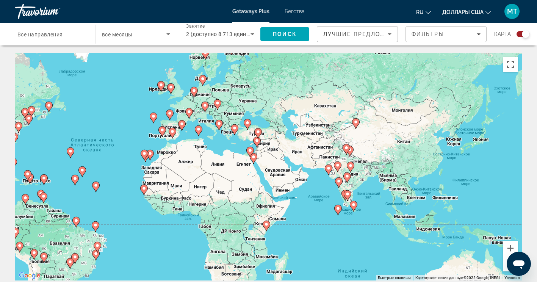
drag, startPoint x: 352, startPoint y: 191, endPoint x: 198, endPoint y: 181, distance: 154.9
click at [198, 181] on div "Чтобы активировать перетаскивание с помощью клавиатуры, нажмите Alt + Ввод. Пос…" at bounding box center [268, 166] width 506 height 227
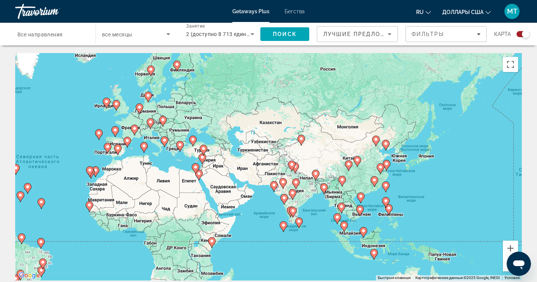
drag, startPoint x: 328, startPoint y: 188, endPoint x: 263, endPoint y: 210, distance: 69.2
click at [263, 210] on div "Чтобы активировать перетаскивание с помощью клавиатуры, нажмите Alt + Ввод. Пос…" at bounding box center [268, 166] width 506 height 227
